Goal: Information Seeking & Learning: Learn about a topic

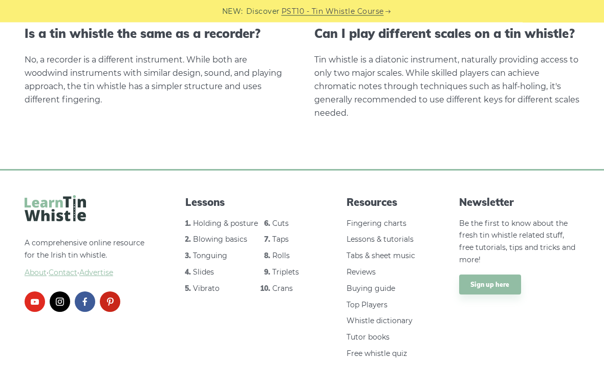
scroll to position [2129, 0]
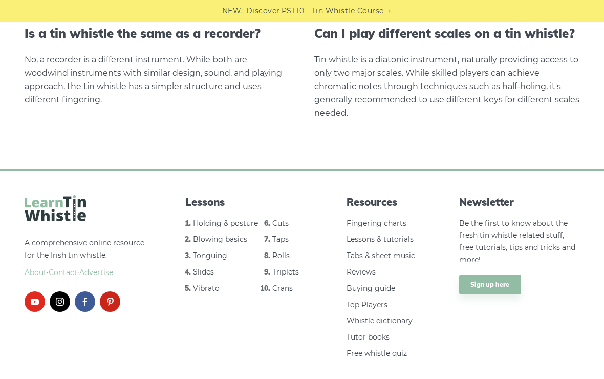
click at [284, 219] on link "Cuts" at bounding box center [280, 223] width 16 height 9
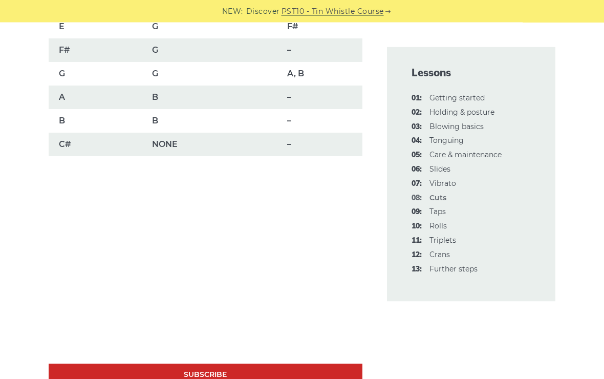
scroll to position [848, 0]
click at [444, 208] on link "09: Taps" at bounding box center [437, 211] width 16 height 9
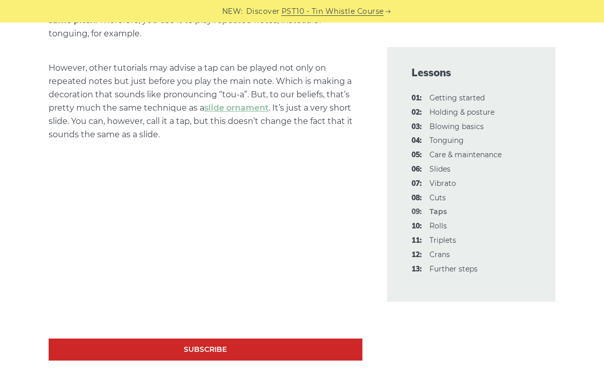
scroll to position [685, 0]
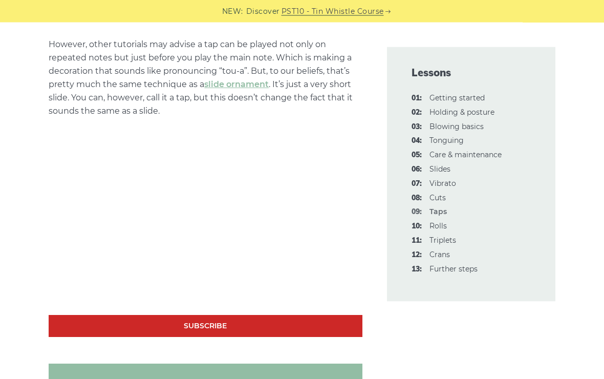
click at [441, 221] on link "10: Rolls" at bounding box center [437, 225] width 17 height 9
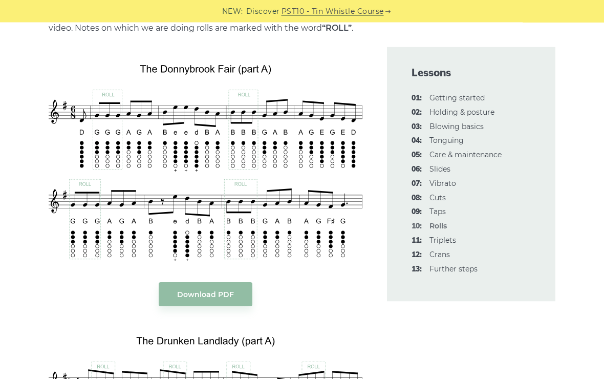
scroll to position [1717, 0]
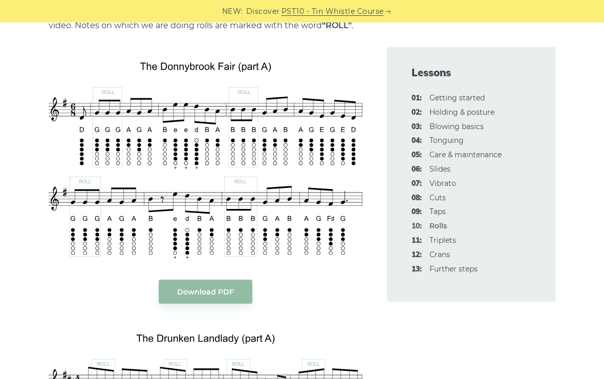
click at [268, 228] on body "NEW: Discover PST10 - Tin Whistle Course Lessons Fingering Charts Tabs & Notes …" at bounding box center [302, 363] width 604 height 4161
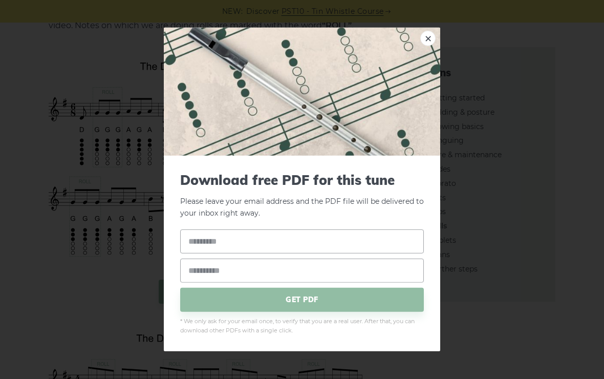
click at [423, 46] on link "×" at bounding box center [427, 38] width 15 height 15
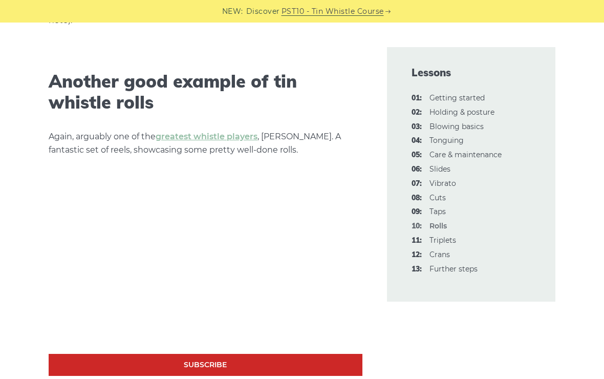
scroll to position [2698, 0]
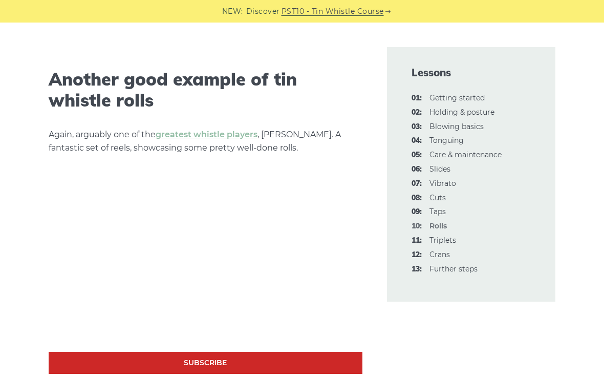
click at [461, 266] on link "13: Further steps" at bounding box center [453, 268] width 48 height 9
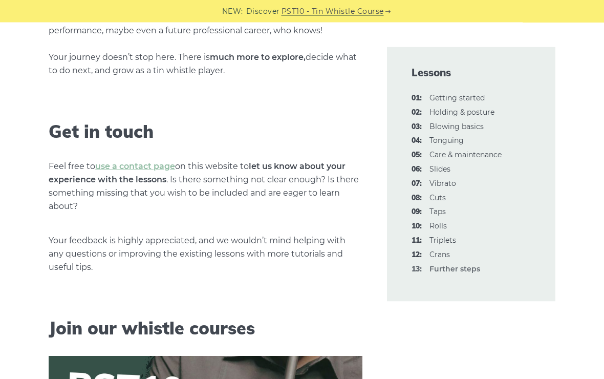
scroll to position [290, 0]
